Goal: Find specific page/section: Find specific page/section

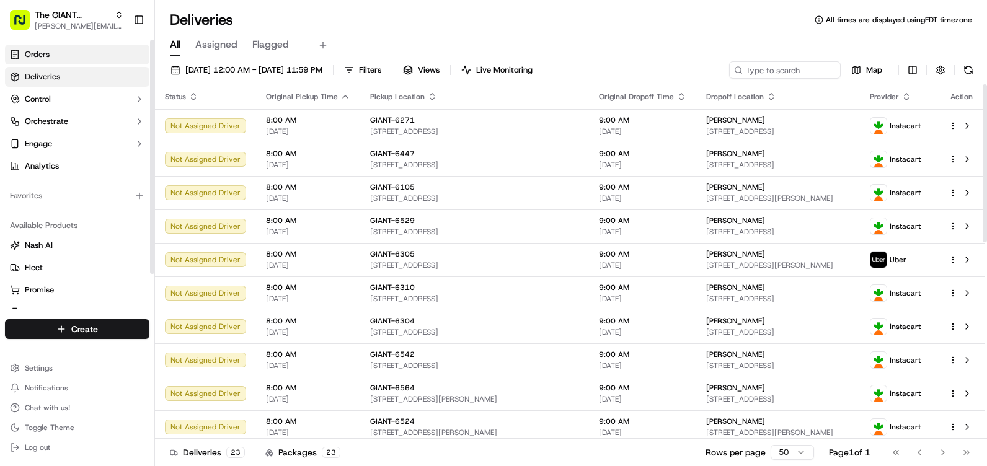
click at [63, 48] on link "Orders" at bounding box center [77, 55] width 145 height 20
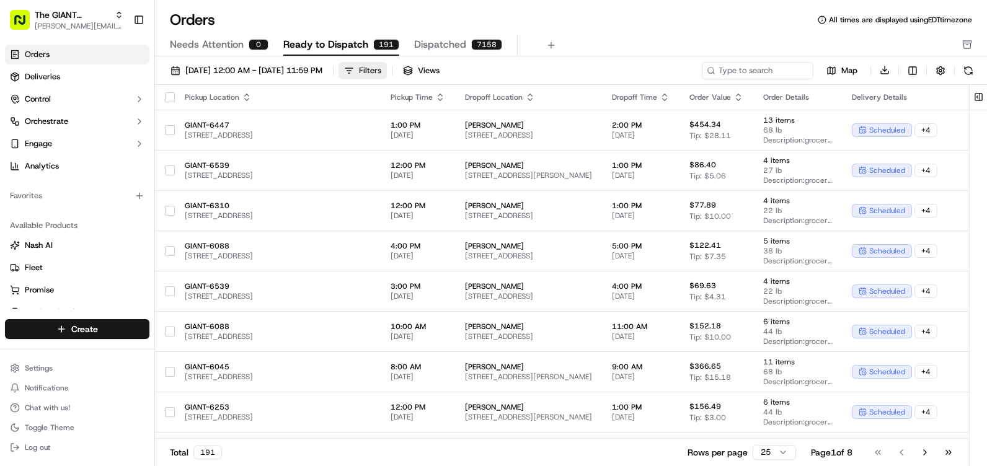
click at [381, 70] on div "Filters" at bounding box center [370, 70] width 22 height 11
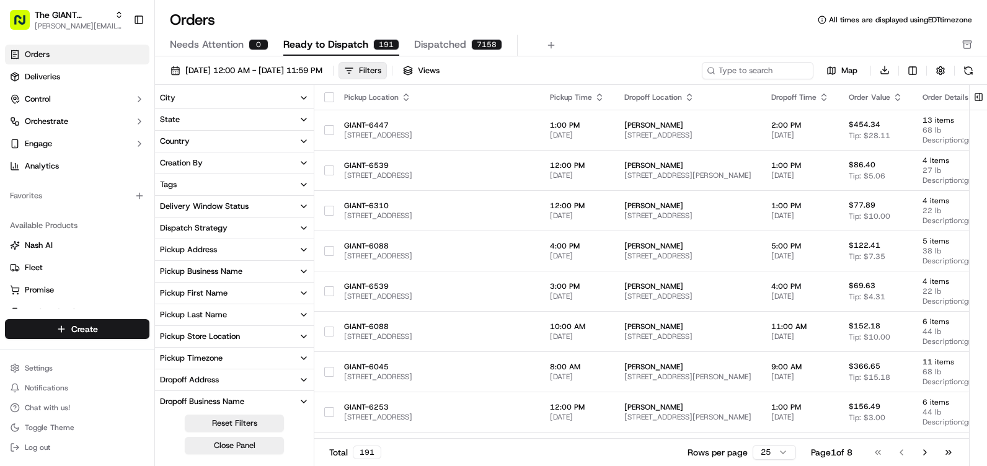
click at [257, 97] on button "City" at bounding box center [234, 97] width 159 height 21
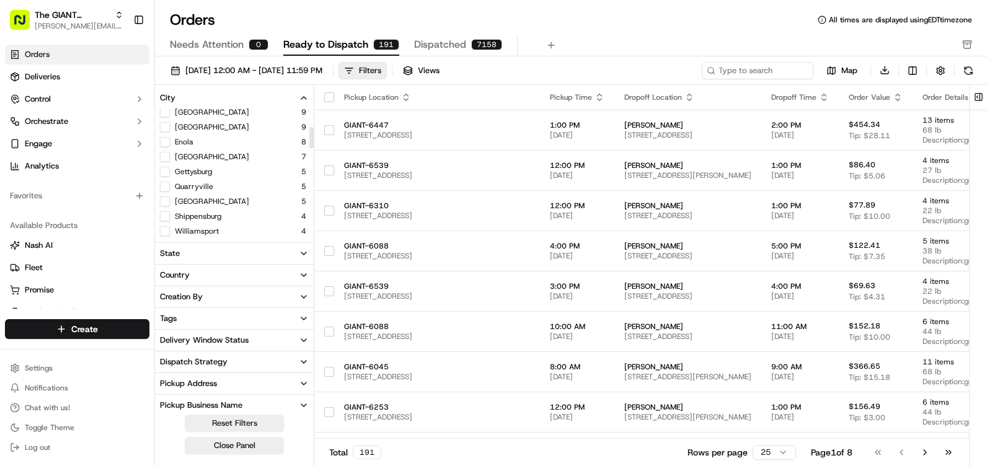
scroll to position [124, 0]
click at [164, 167] on button "Quarryville" at bounding box center [165, 164] width 10 height 10
